Goal: Information Seeking & Learning: Learn about a topic

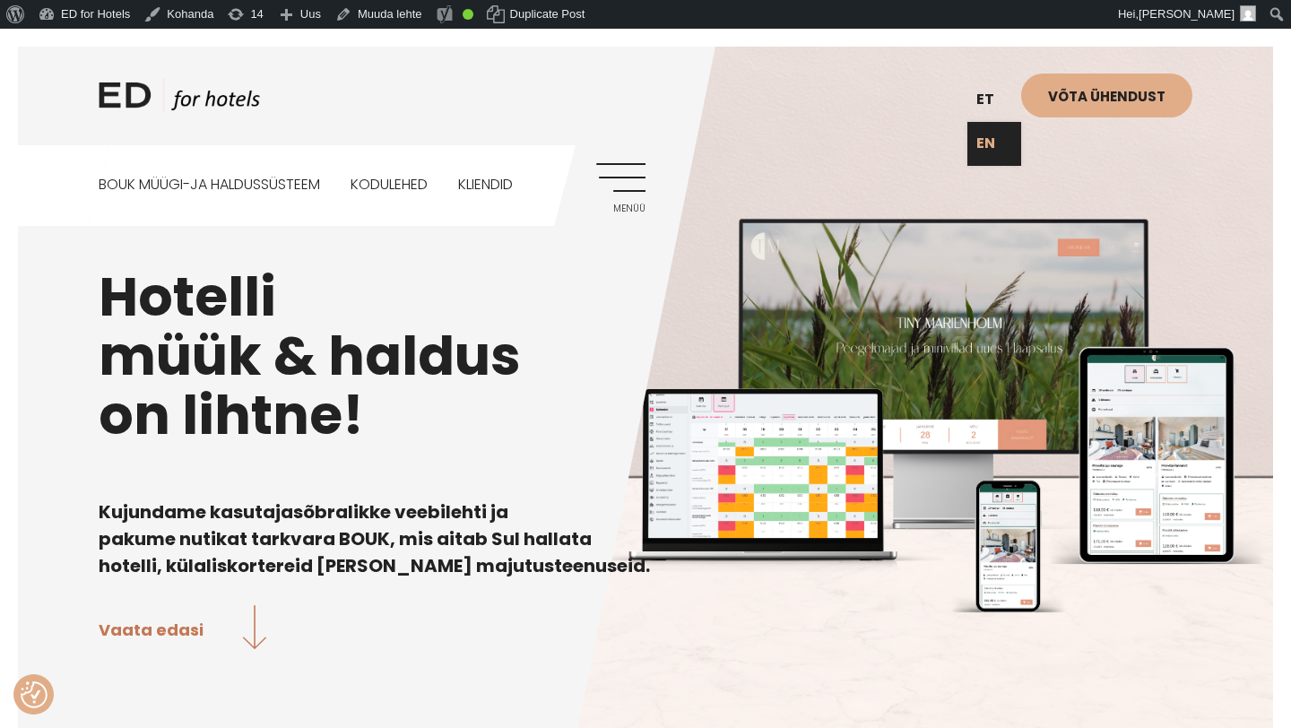
click at [996, 148] on link "EN" at bounding box center [994, 144] width 54 height 44
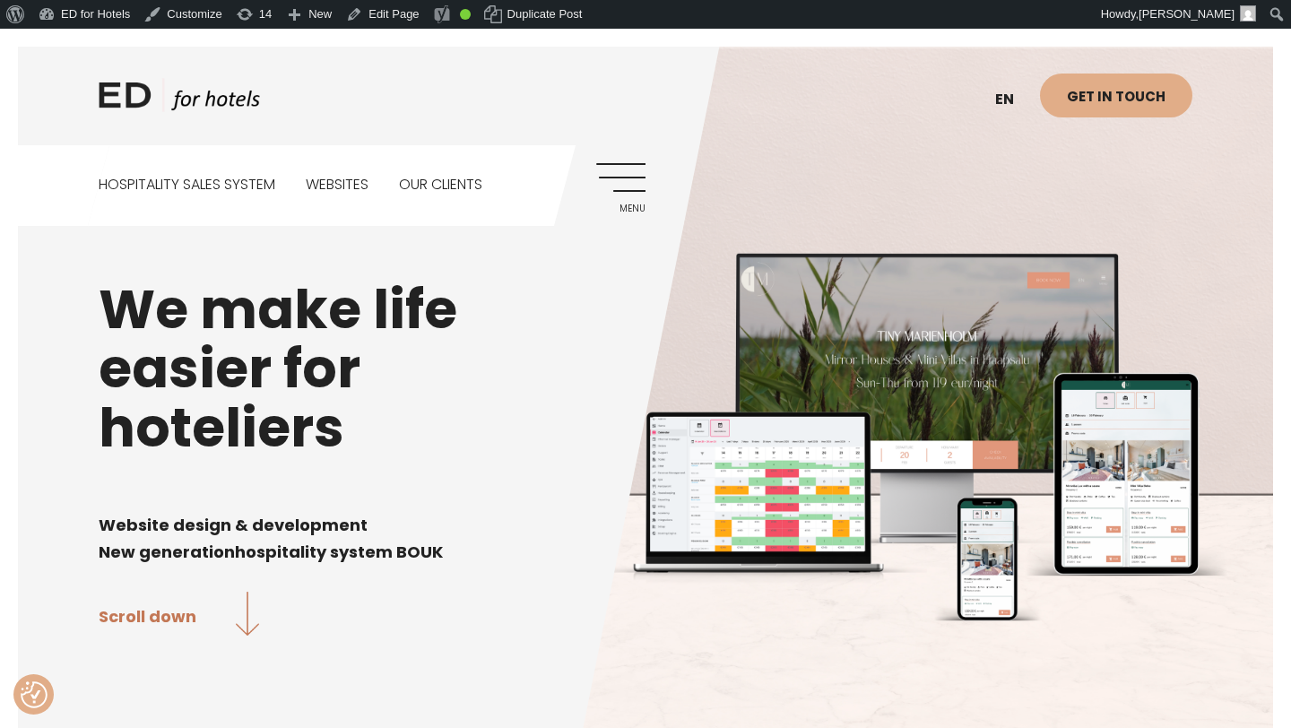
click at [629, 181] on link "Menu" at bounding box center [620, 187] width 49 height 49
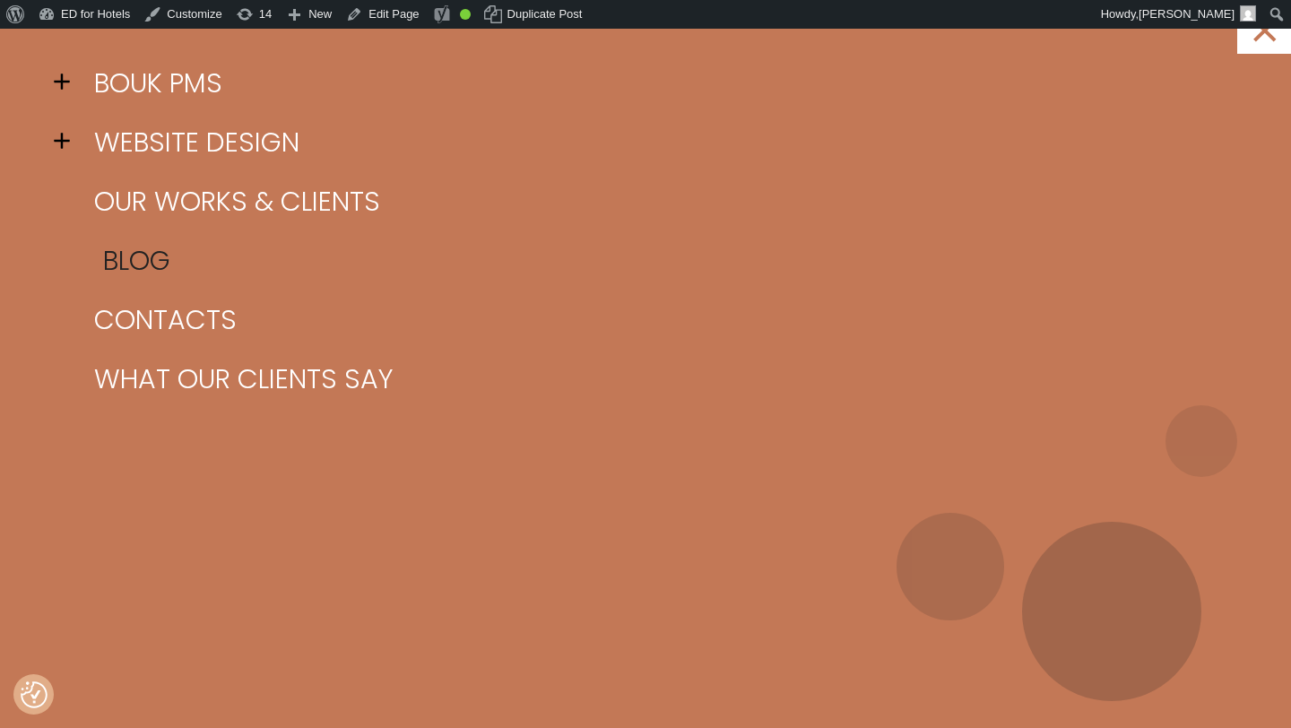
click at [134, 262] on link "Blog" at bounding box center [668, 260] width 1156 height 59
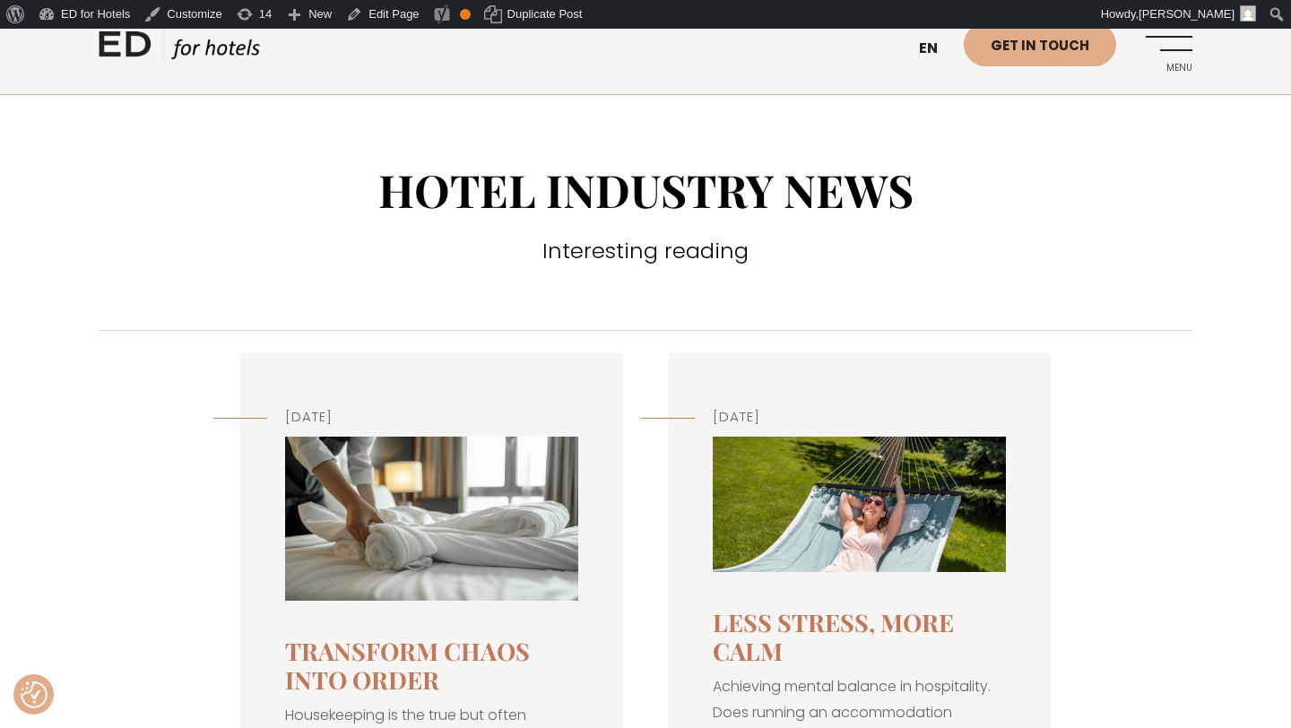
click at [407, 567] on img at bounding box center [431, 519] width 293 height 164
